Goal: Book appointment/travel/reservation

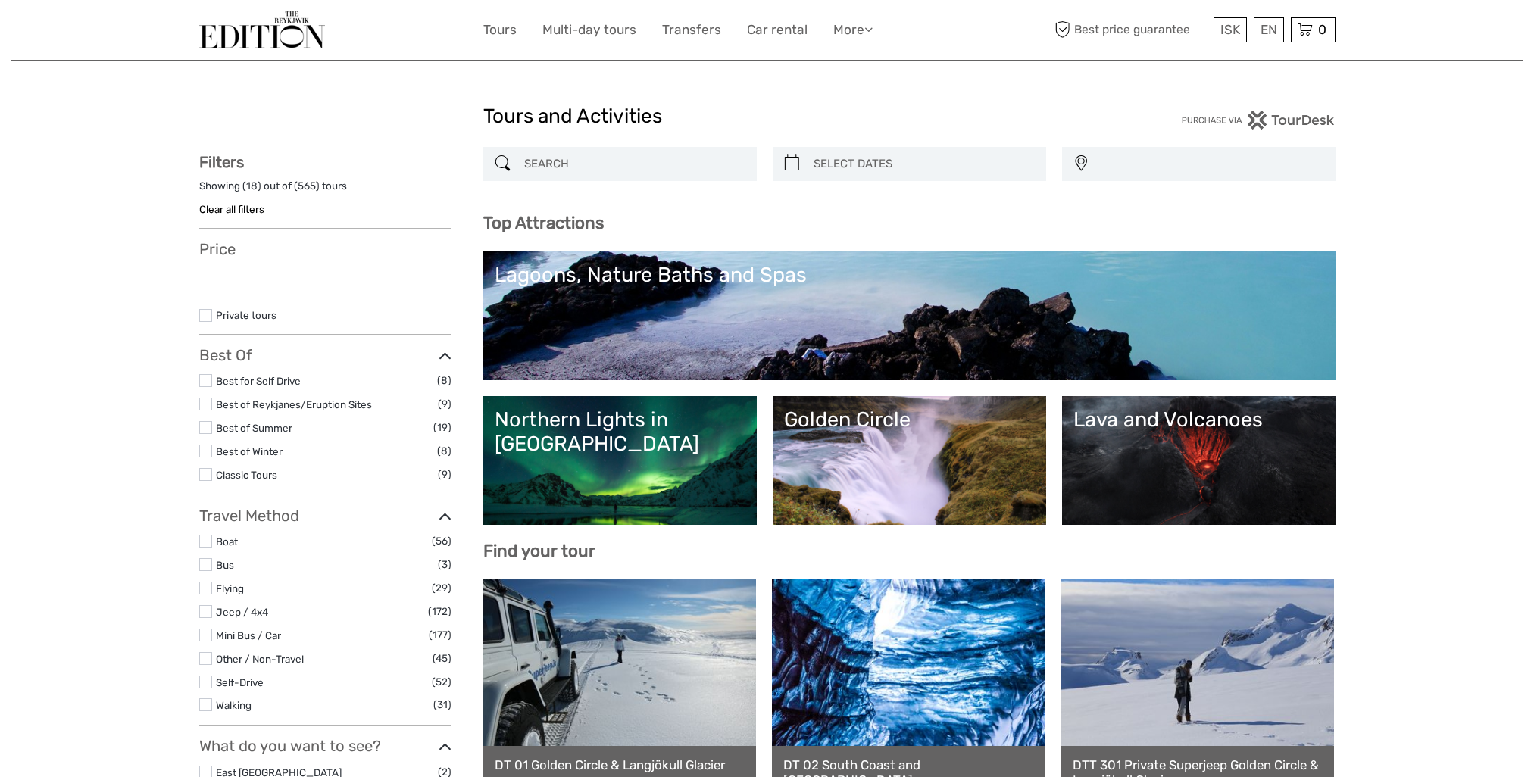
select select
click at [549, 177] on div at bounding box center [620, 164] width 274 height 34
select select
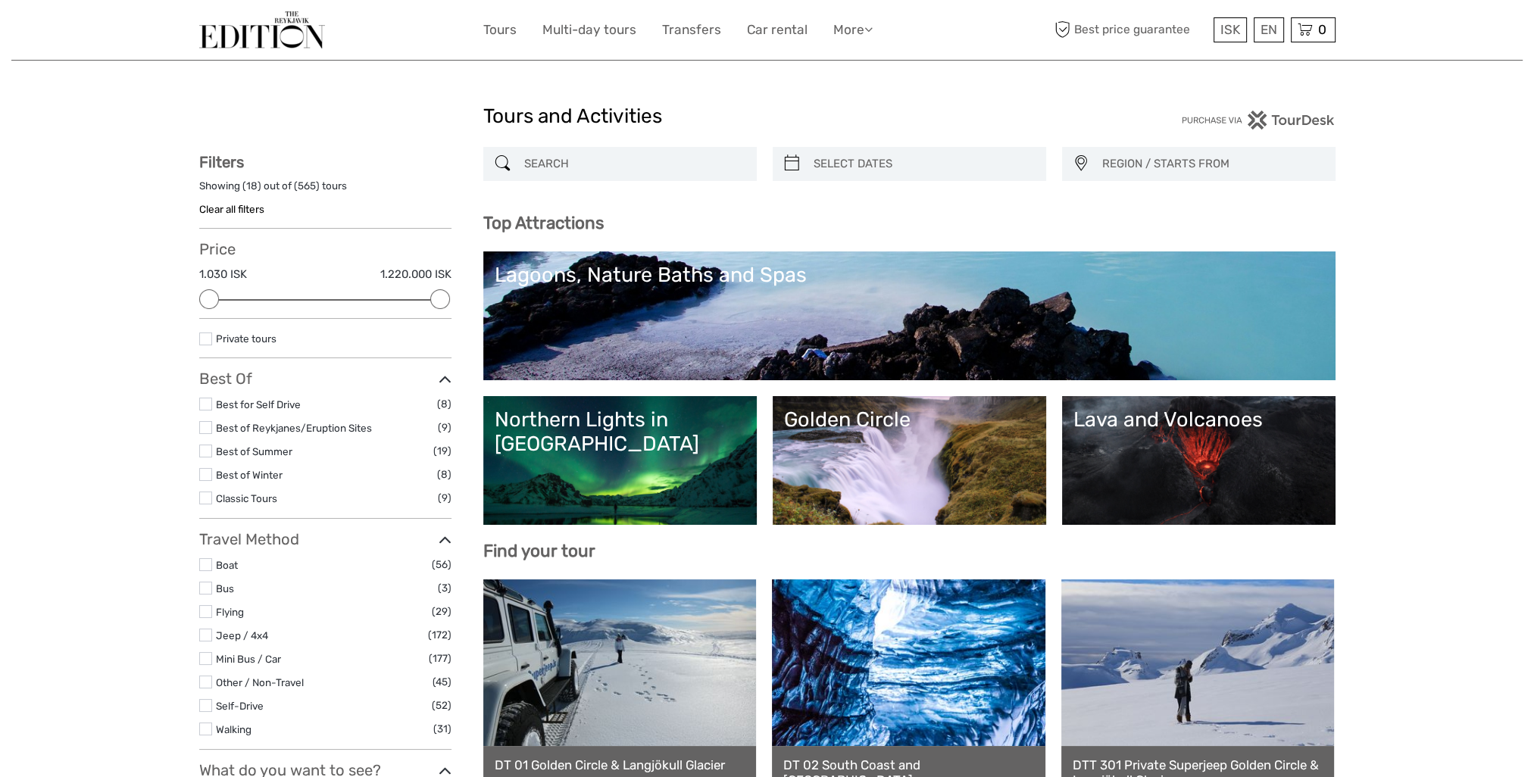
click at [570, 171] on input "search" at bounding box center [633, 164] width 231 height 27
paste input "Fagradalsfjall Volcano"
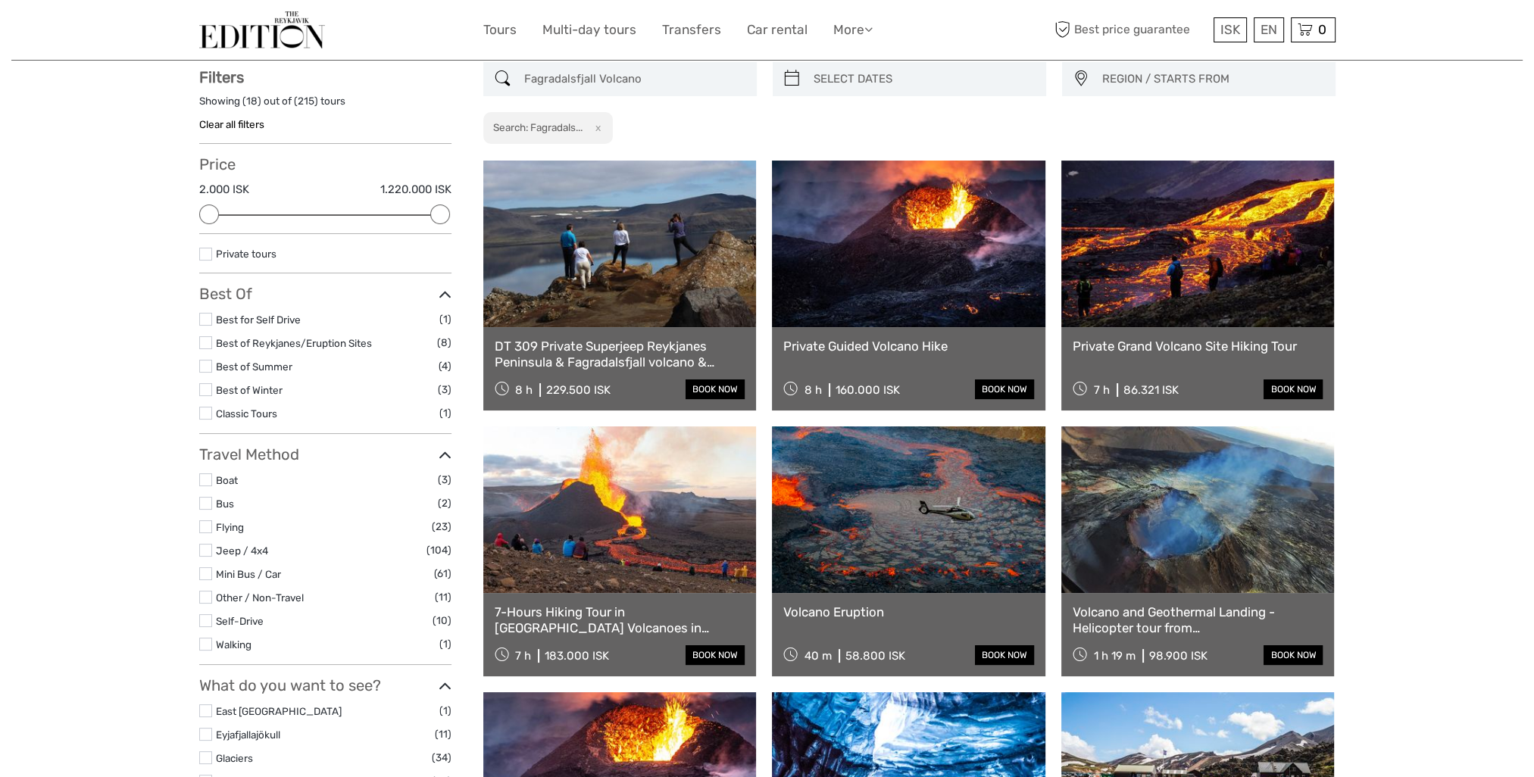
scroll to position [86, 0]
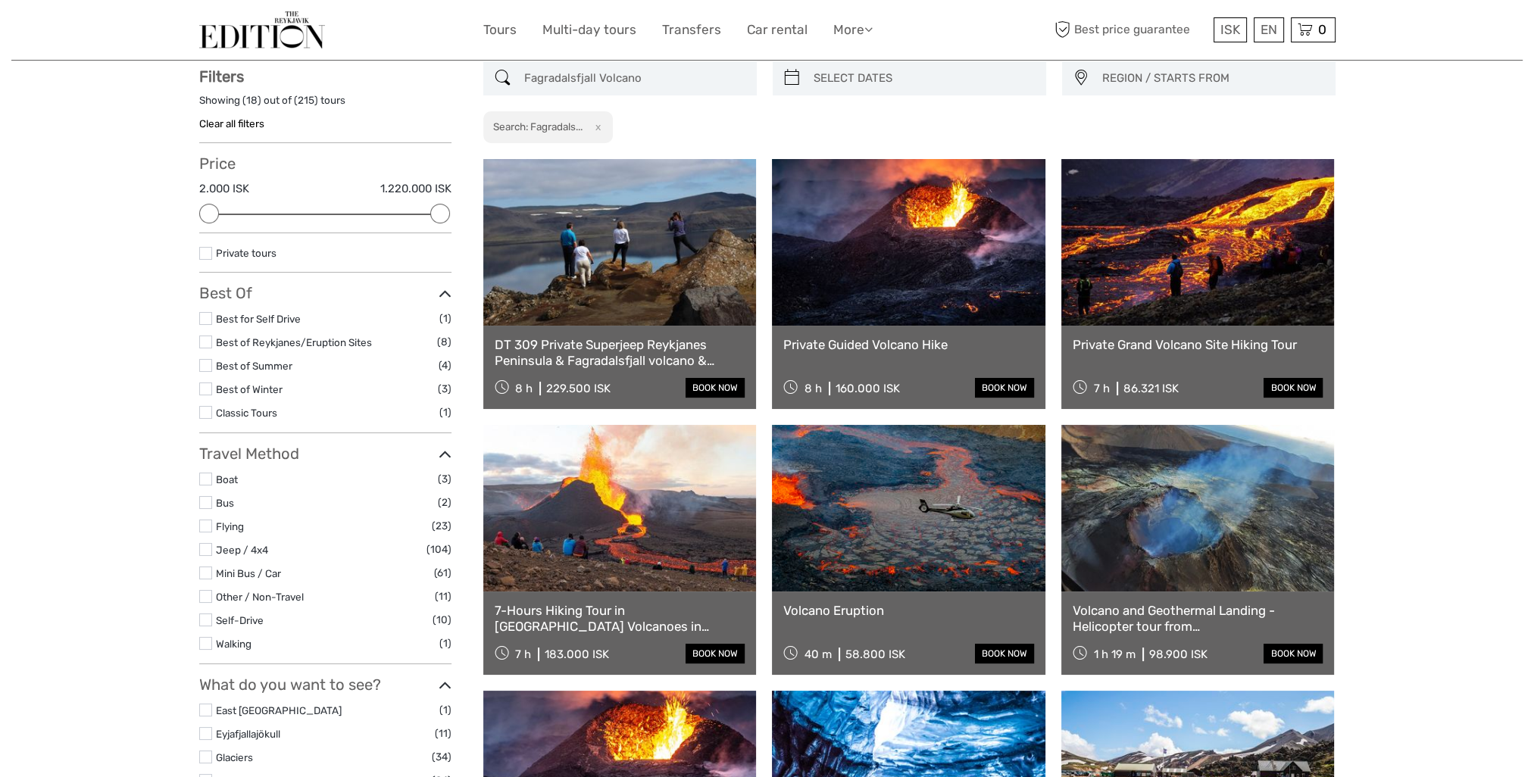
type input "Fagradalsfjall Volcano"
click at [895, 205] on link at bounding box center [909, 242] width 274 height 167
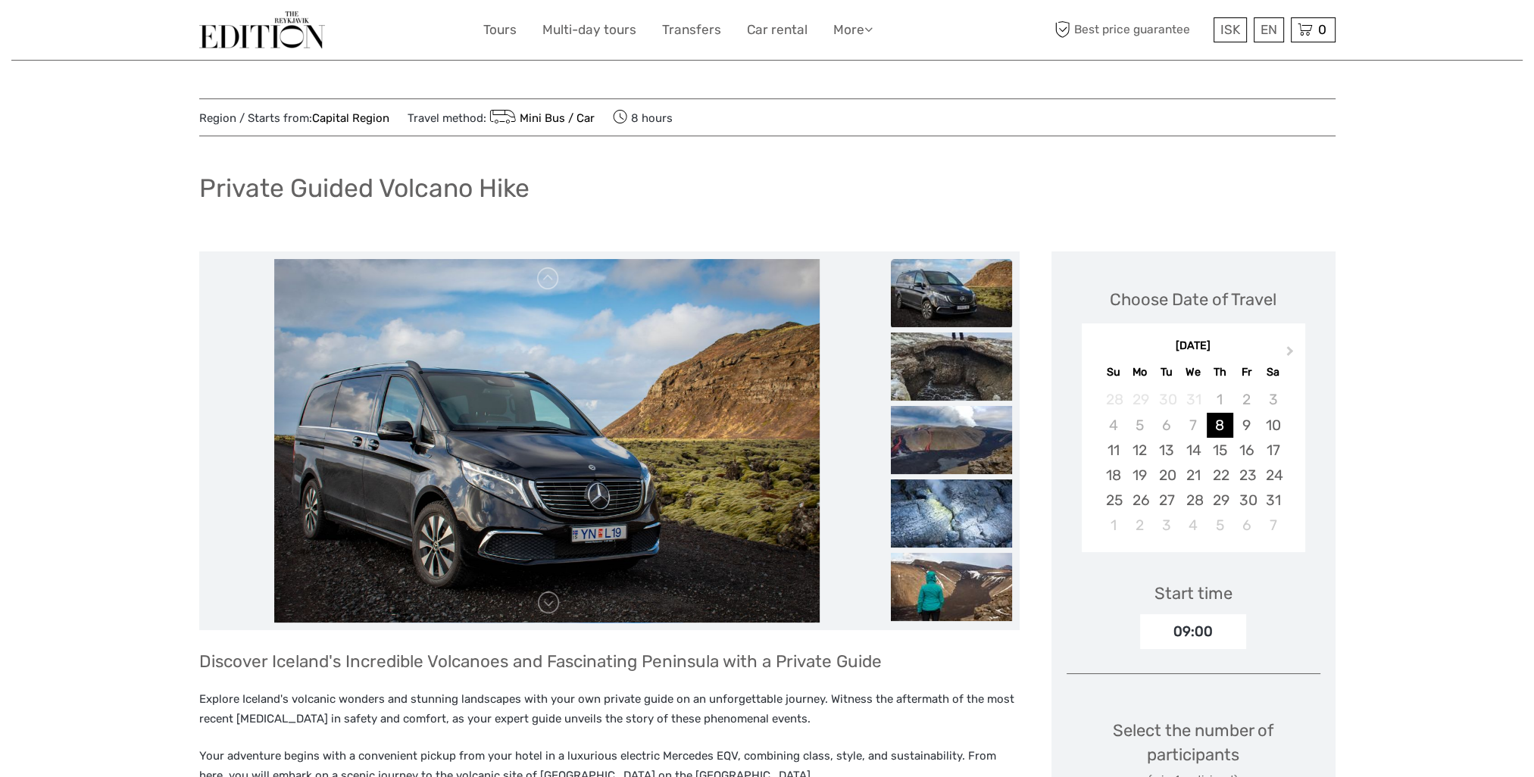
click at [1228, 626] on div "09:00" at bounding box center [1193, 632] width 106 height 35
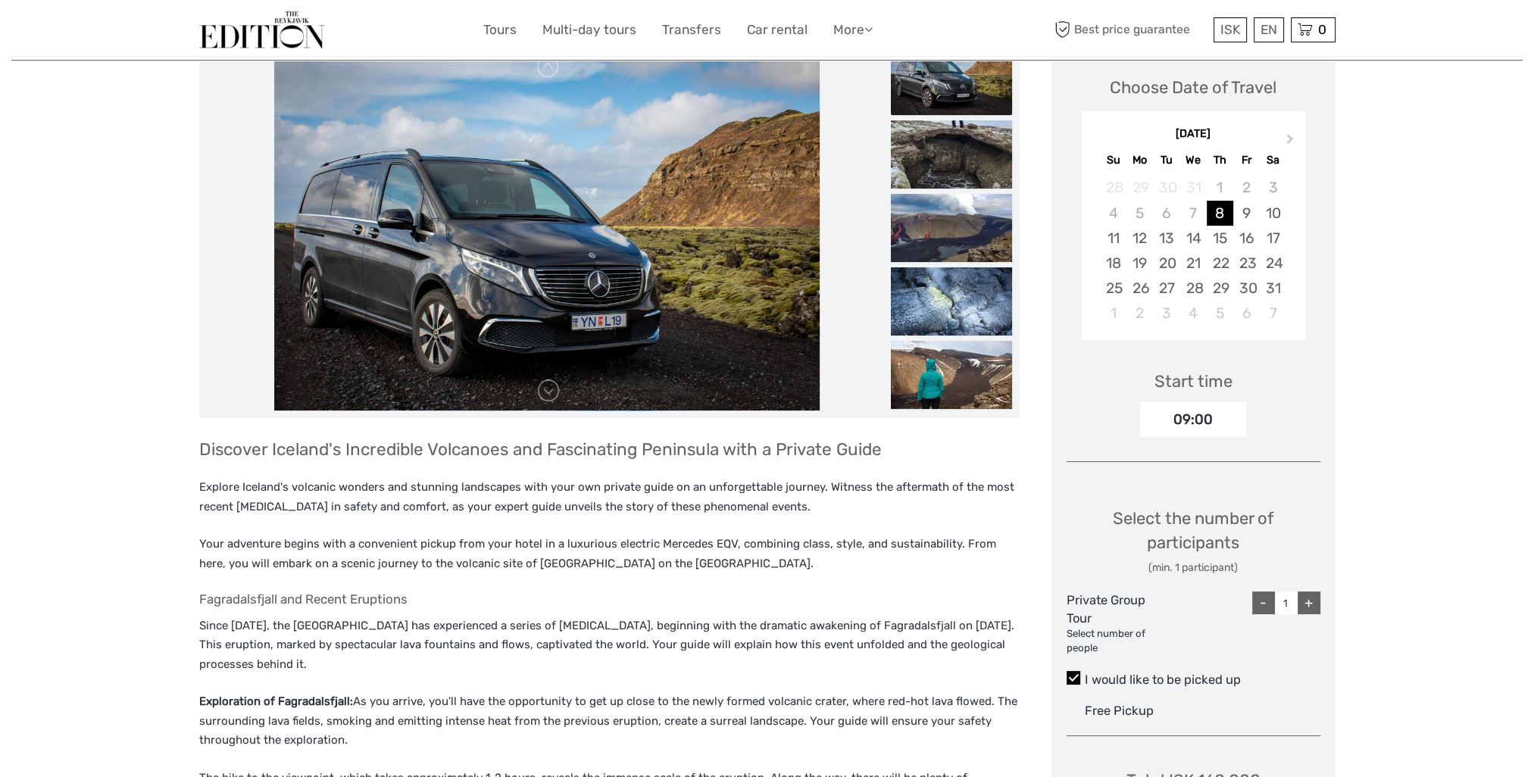
scroll to position [227, 0]
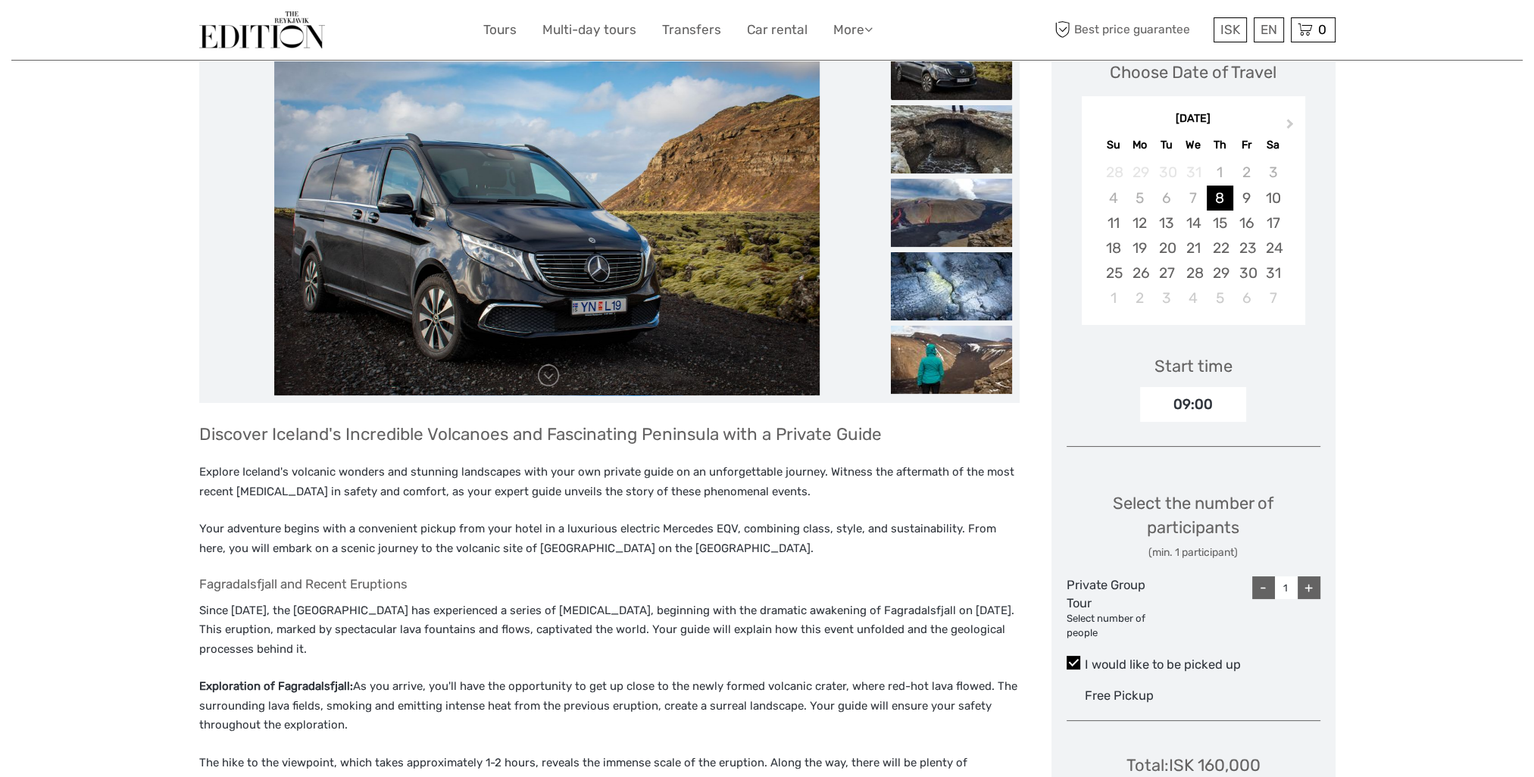
click at [1217, 399] on div "09:00" at bounding box center [1193, 404] width 106 height 35
